Goal: Information Seeking & Learning: Learn about a topic

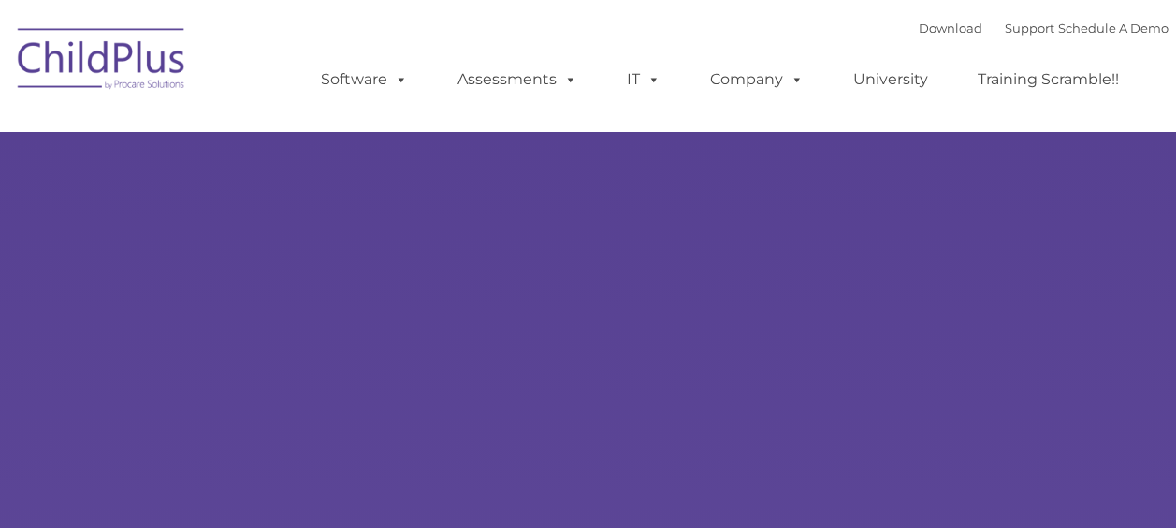
select select "MEDIUM"
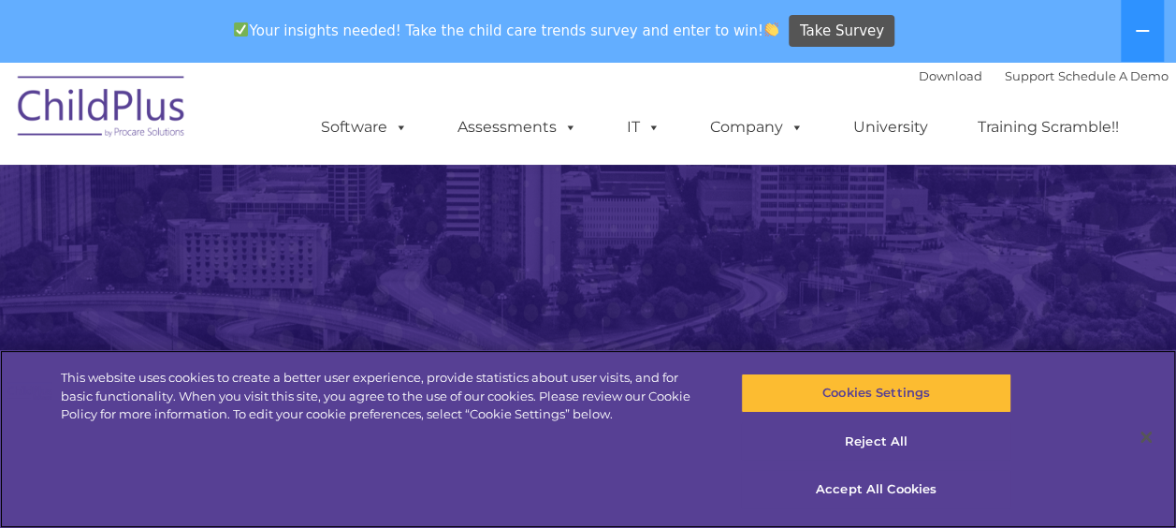
scroll to position [382, 0]
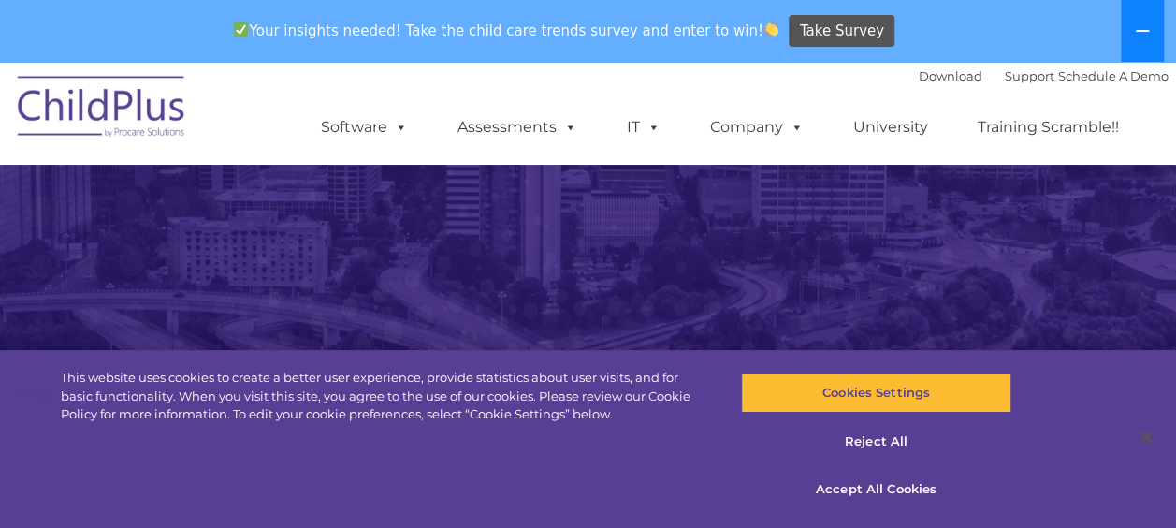
click at [1141, 9] on button at bounding box center [1142, 31] width 43 height 62
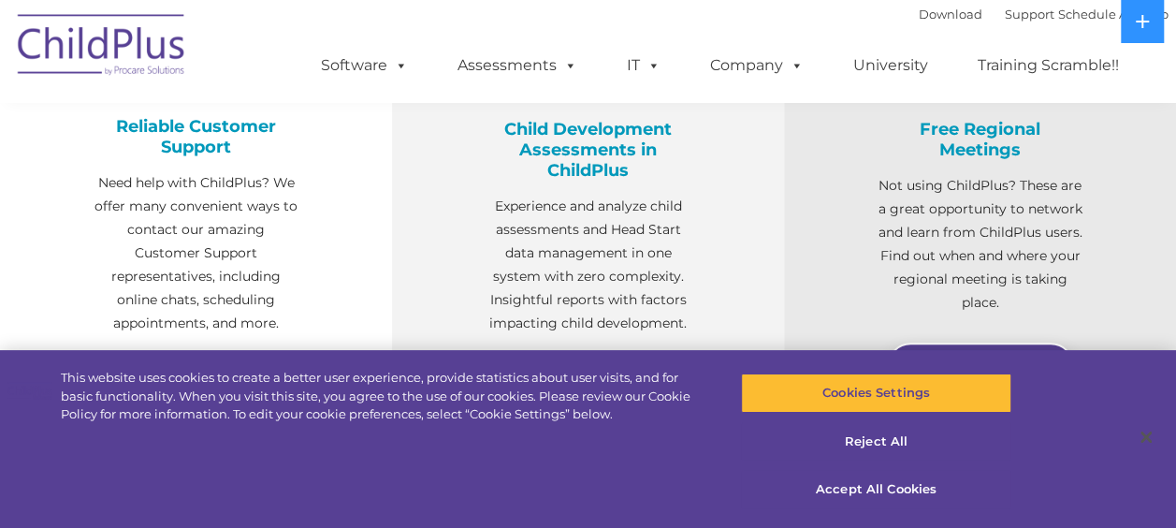
scroll to position [768, 0]
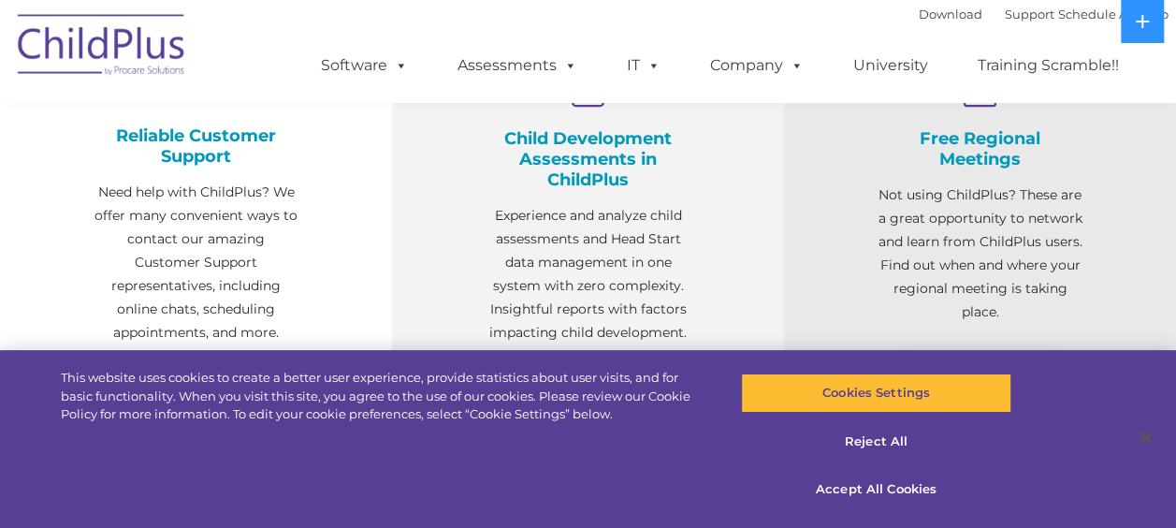
click at [616, 204] on p "Experience and analyze child assessments and Head Start data management in one …" at bounding box center [588, 274] width 205 height 140
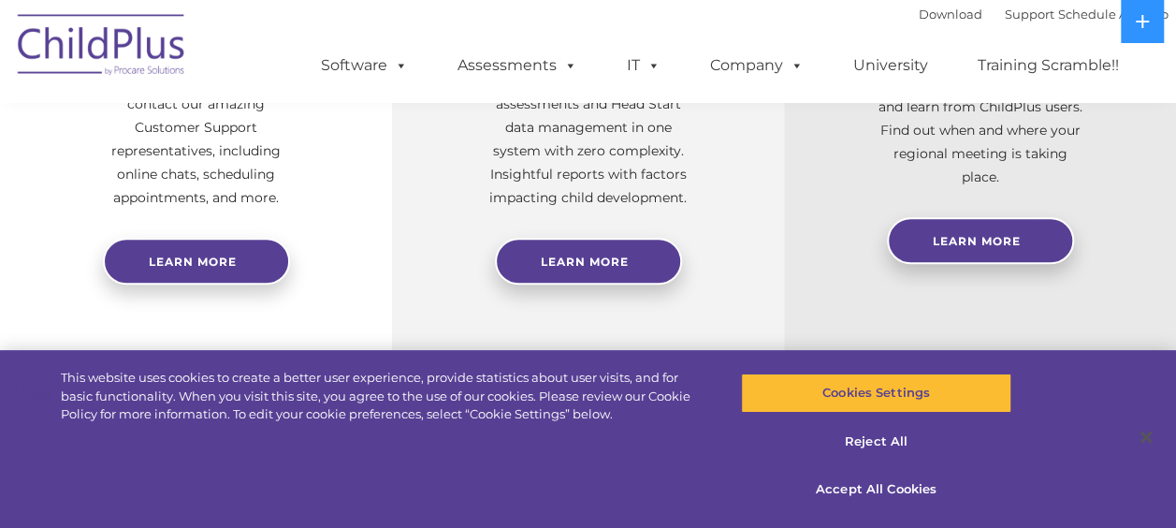
scroll to position [905, 0]
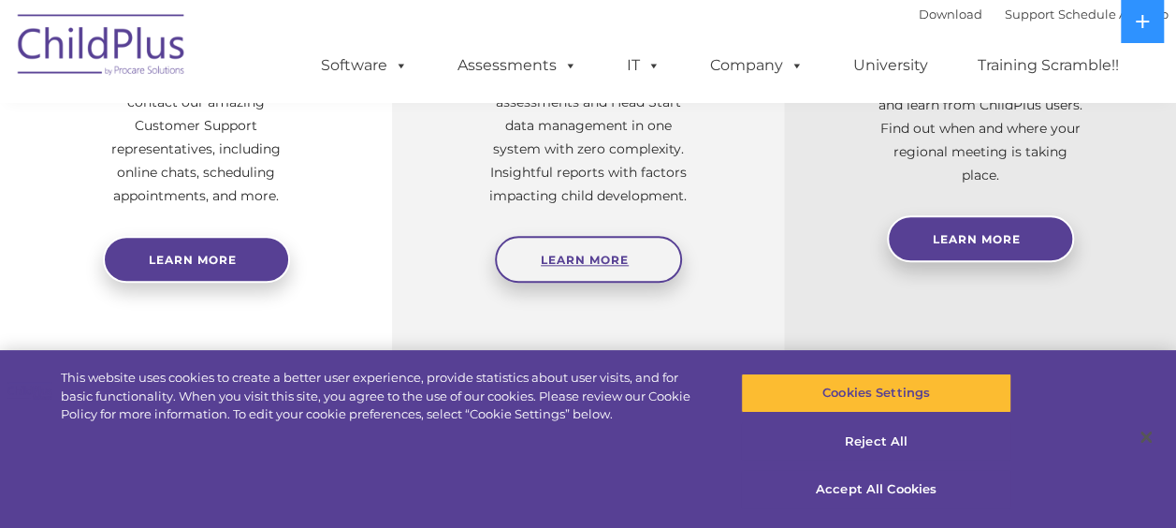
click at [601, 249] on link "Learn More" at bounding box center [588, 259] width 187 height 47
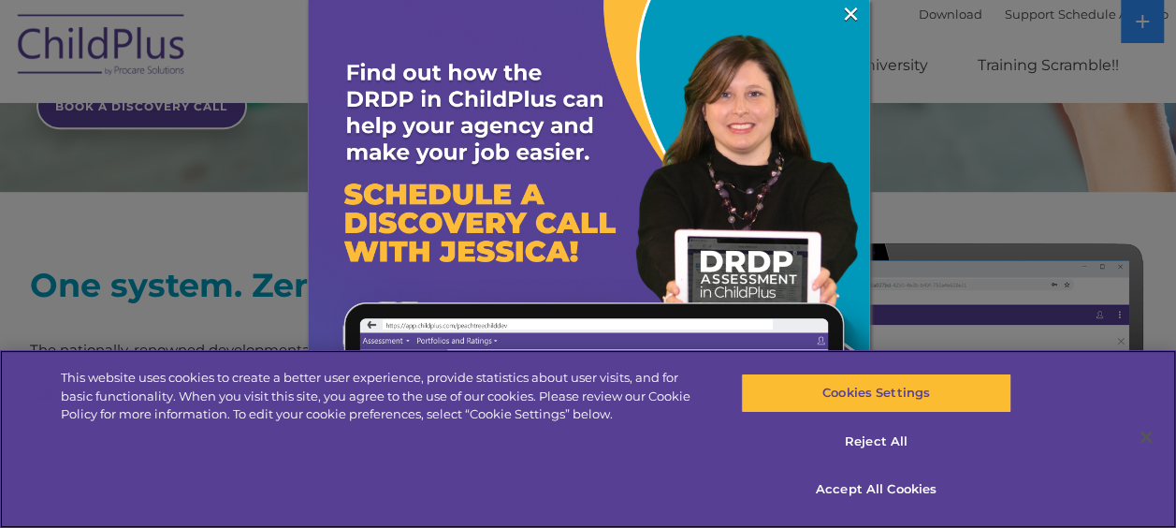
scroll to position [638, 0]
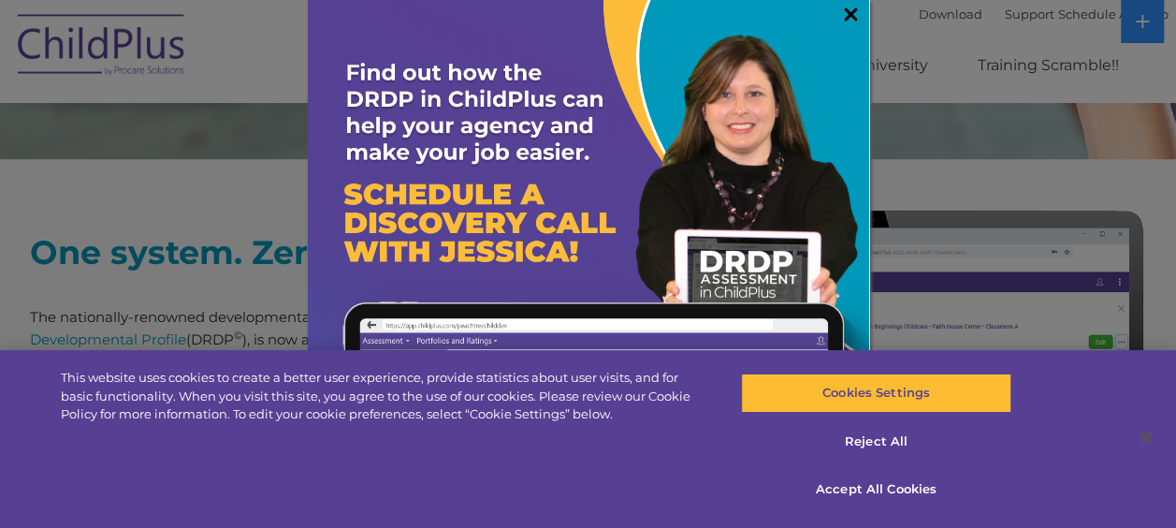
click at [840, 19] on link "×" at bounding box center [851, 14] width 22 height 19
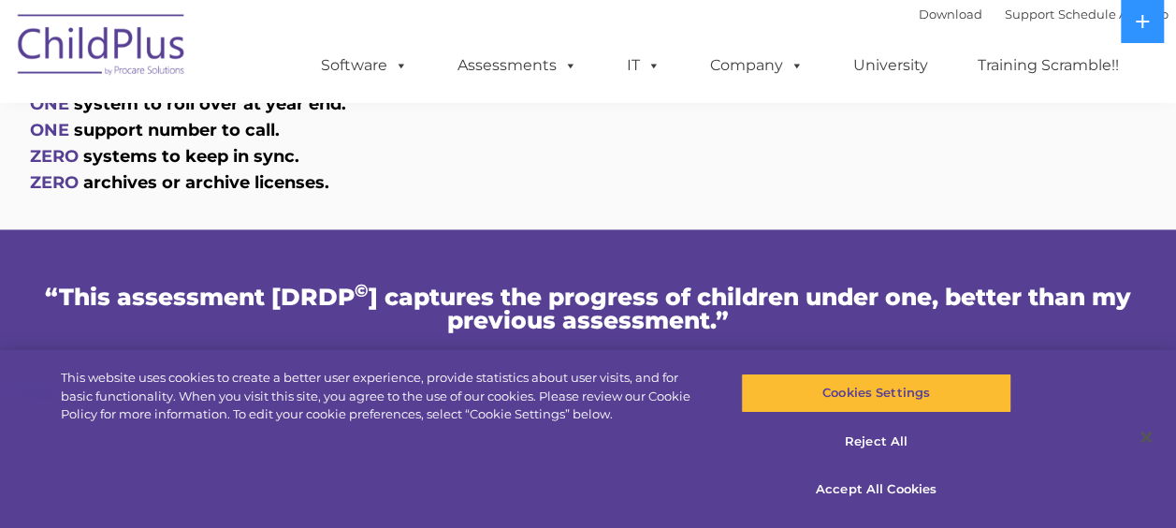
scroll to position [1273, 0]
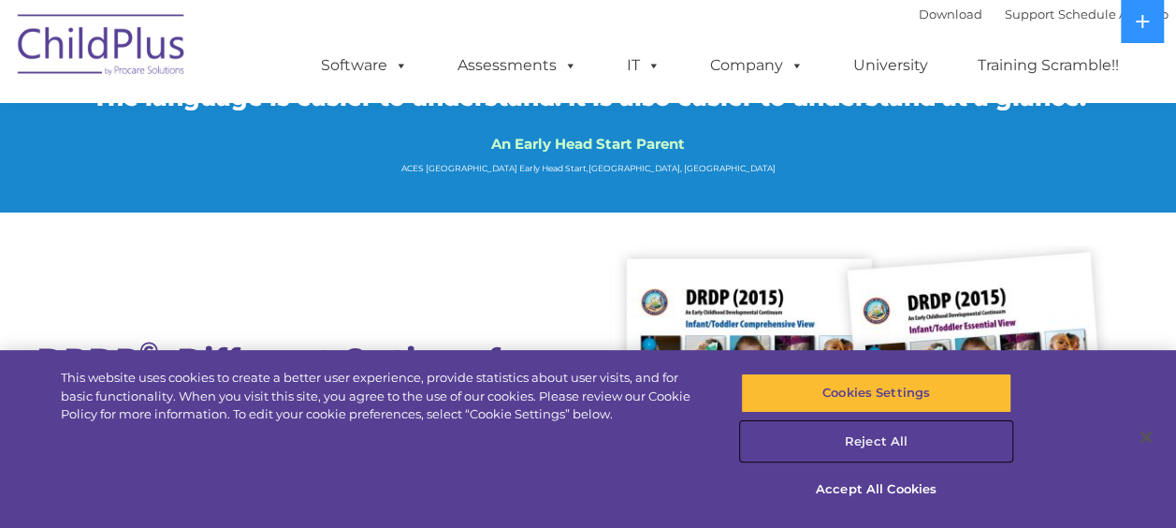
click at [869, 455] on button "Reject All" at bounding box center [876, 441] width 270 height 39
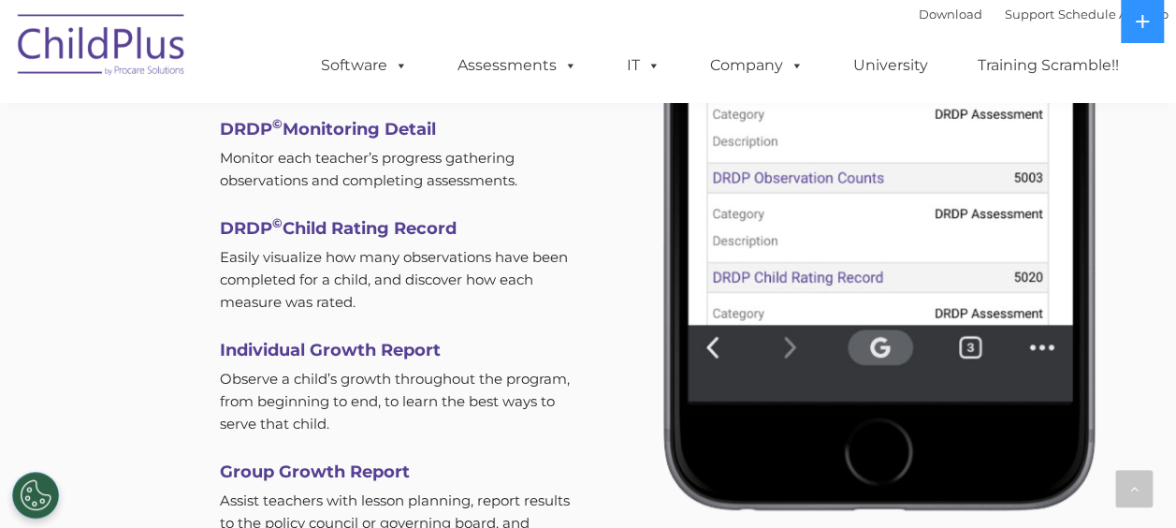
scroll to position [5820, 0]
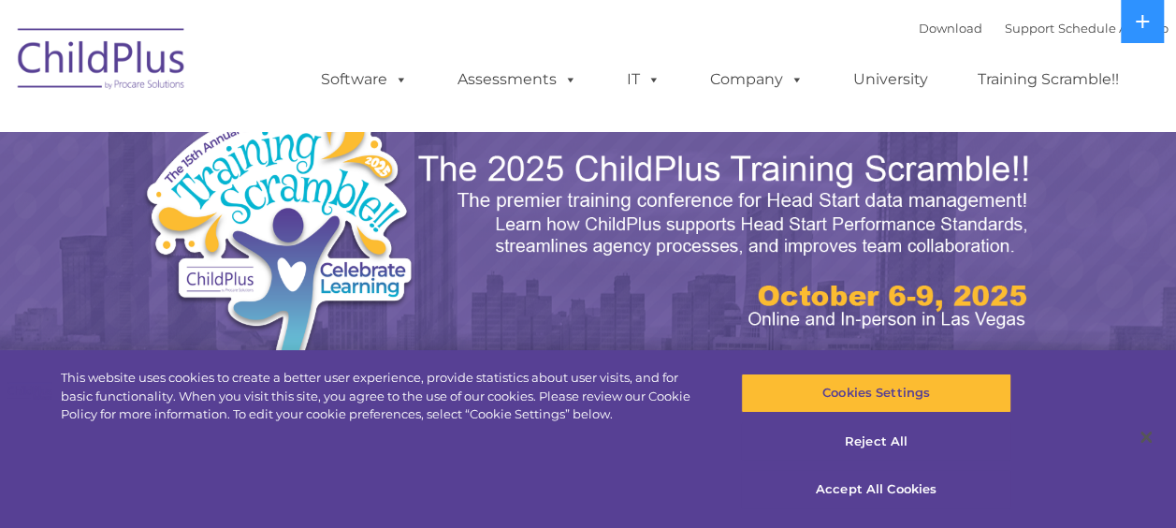
select select "MEDIUM"
